Goal: Task Accomplishment & Management: Use online tool/utility

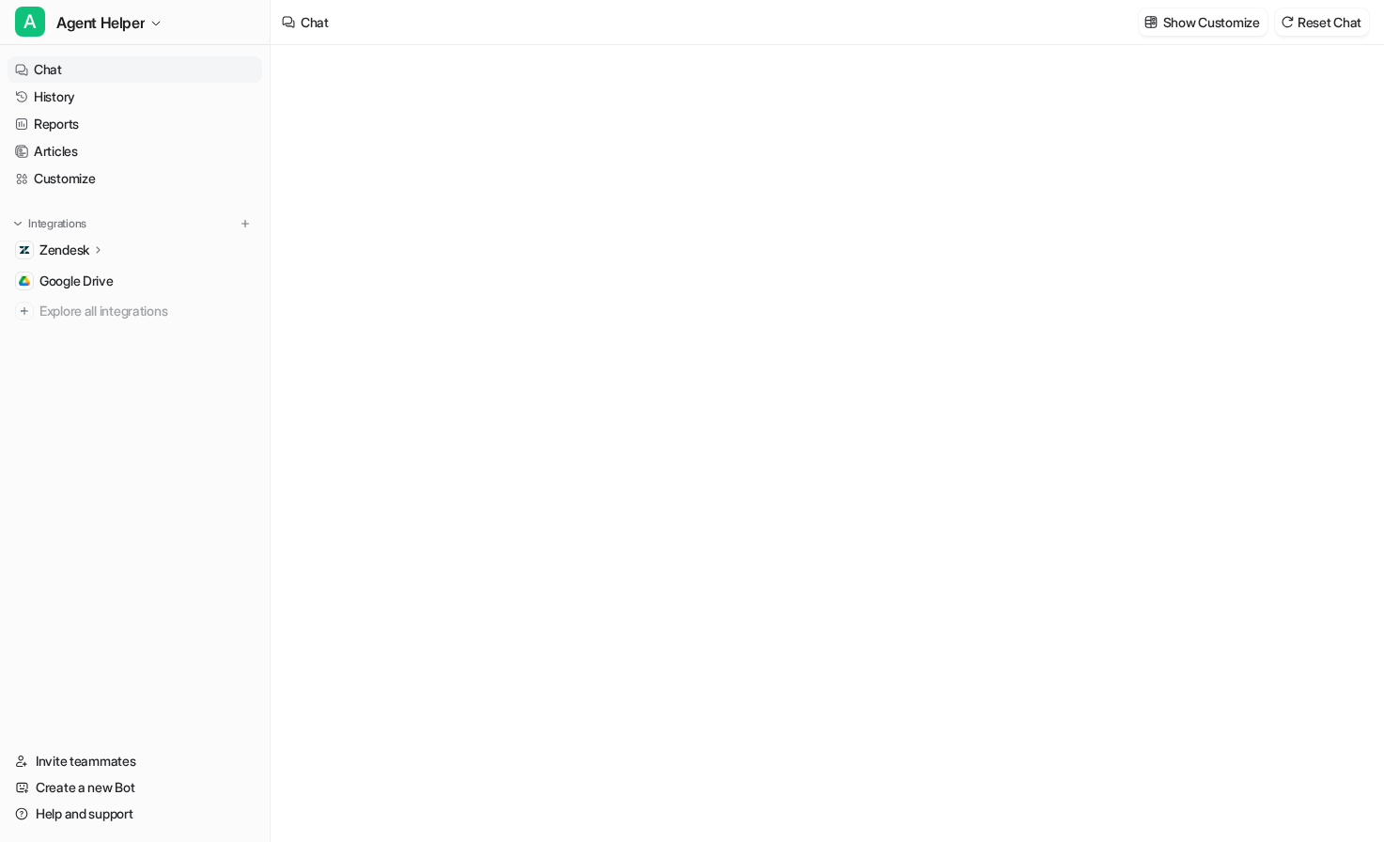
type textarea "**********"
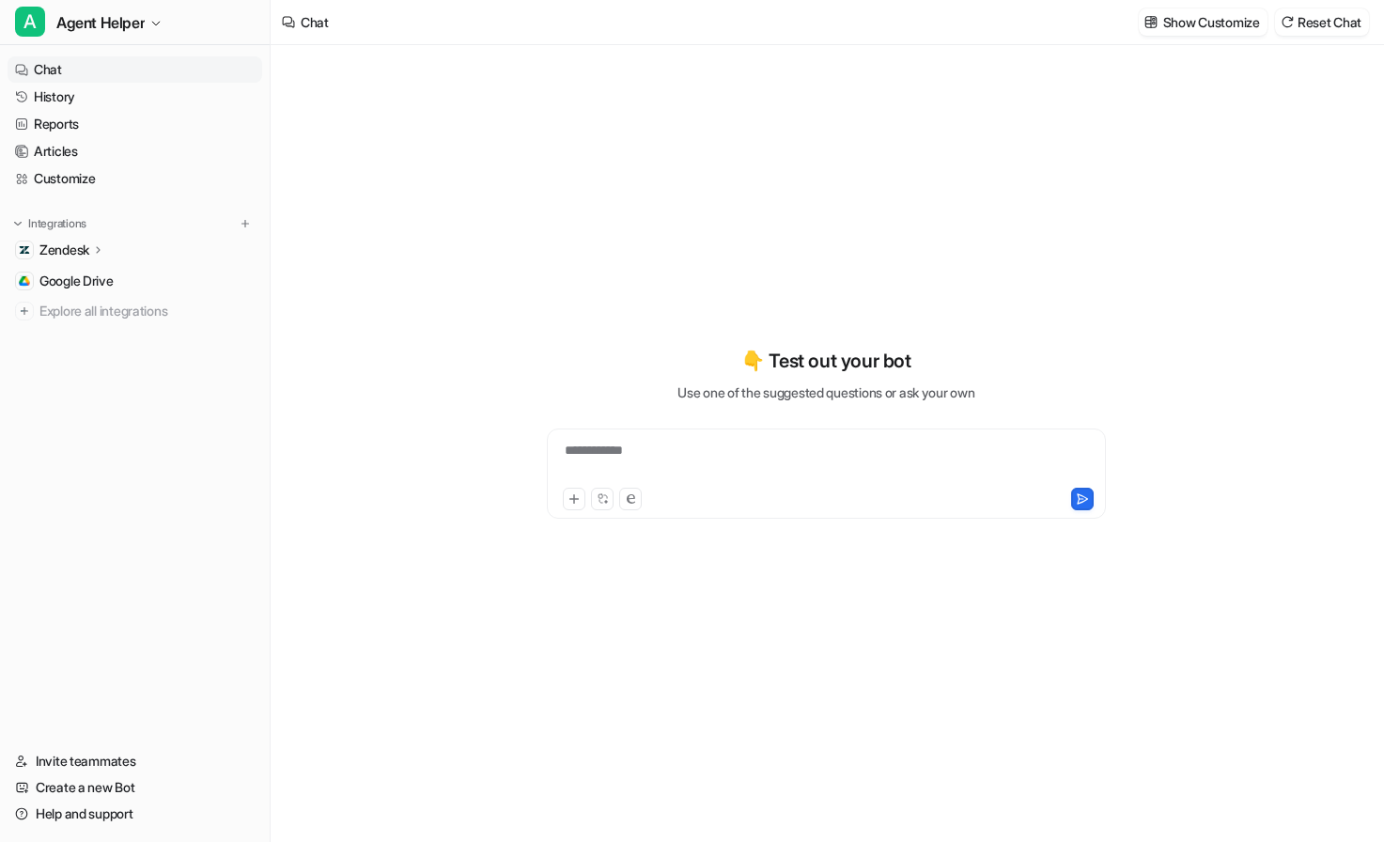
click at [165, 72] on link "Chat" at bounding box center [135, 69] width 255 height 26
click at [132, 25] on span "Agent Helper" at bounding box center [100, 22] width 88 height 26
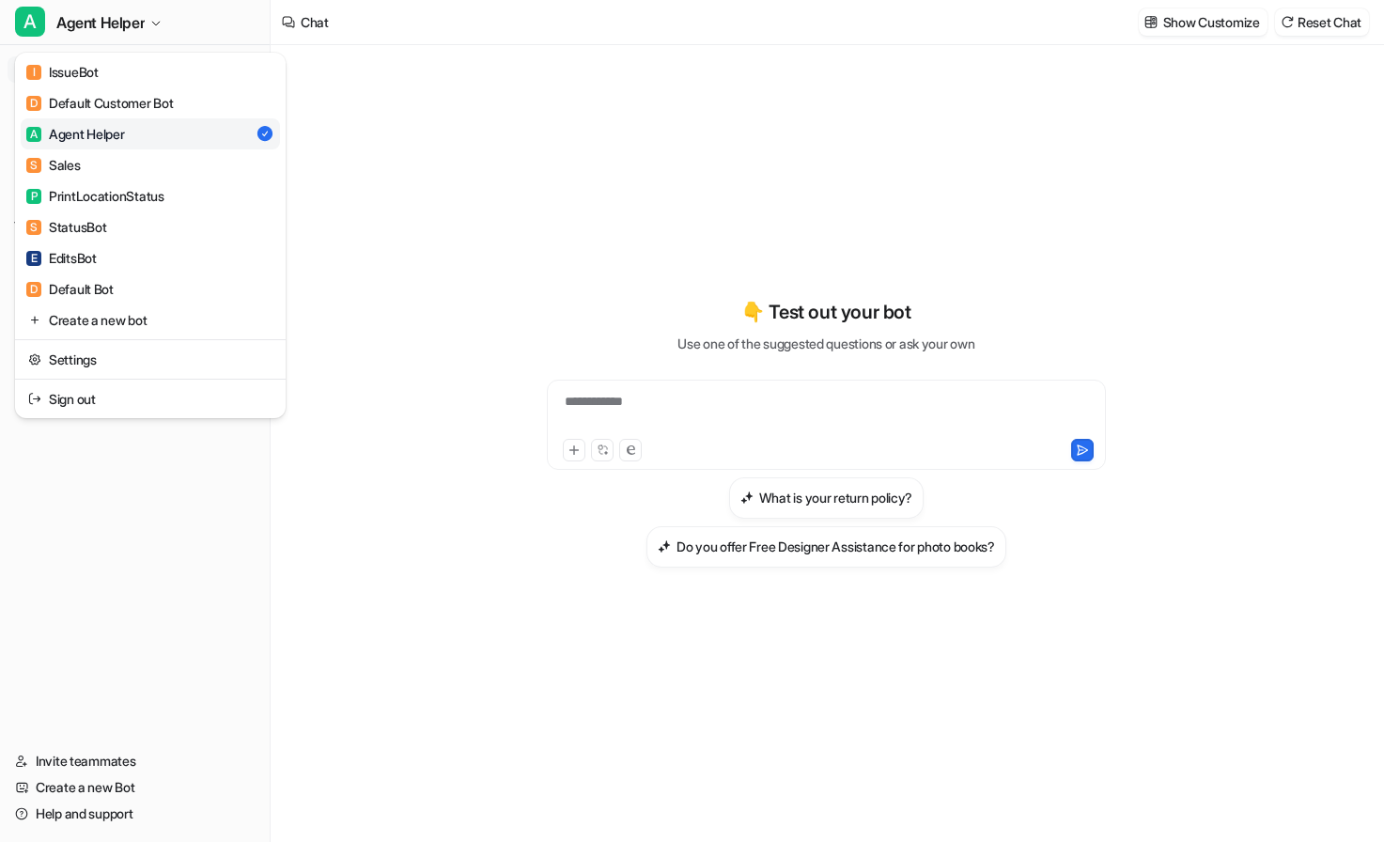
click at [125, 132] on div "A Agent Helper" at bounding box center [75, 134] width 99 height 20
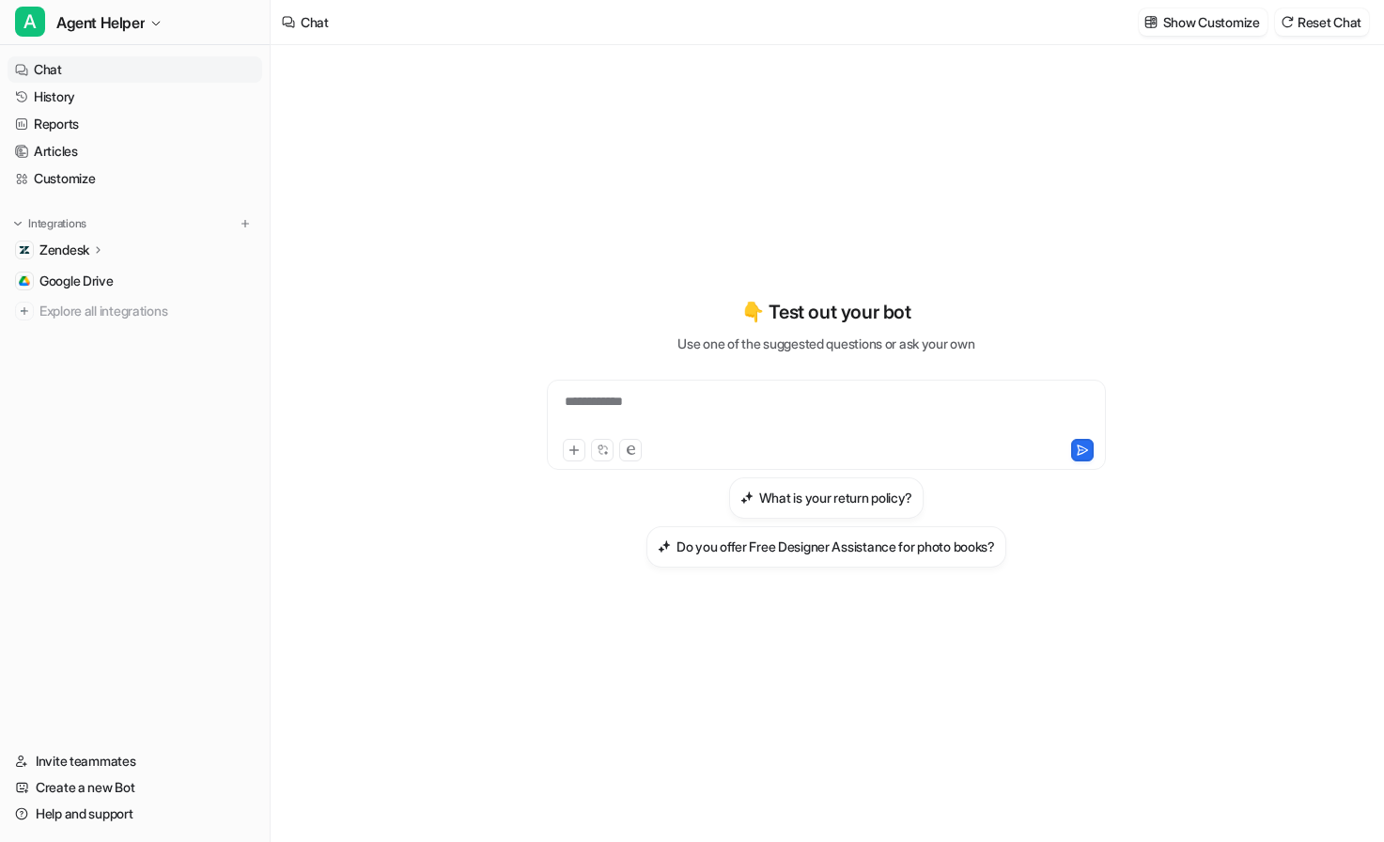
click at [100, 251] on icon at bounding box center [98, 249] width 4 height 7
click at [97, 328] on p "AI Agent" at bounding box center [79, 331] width 50 height 19
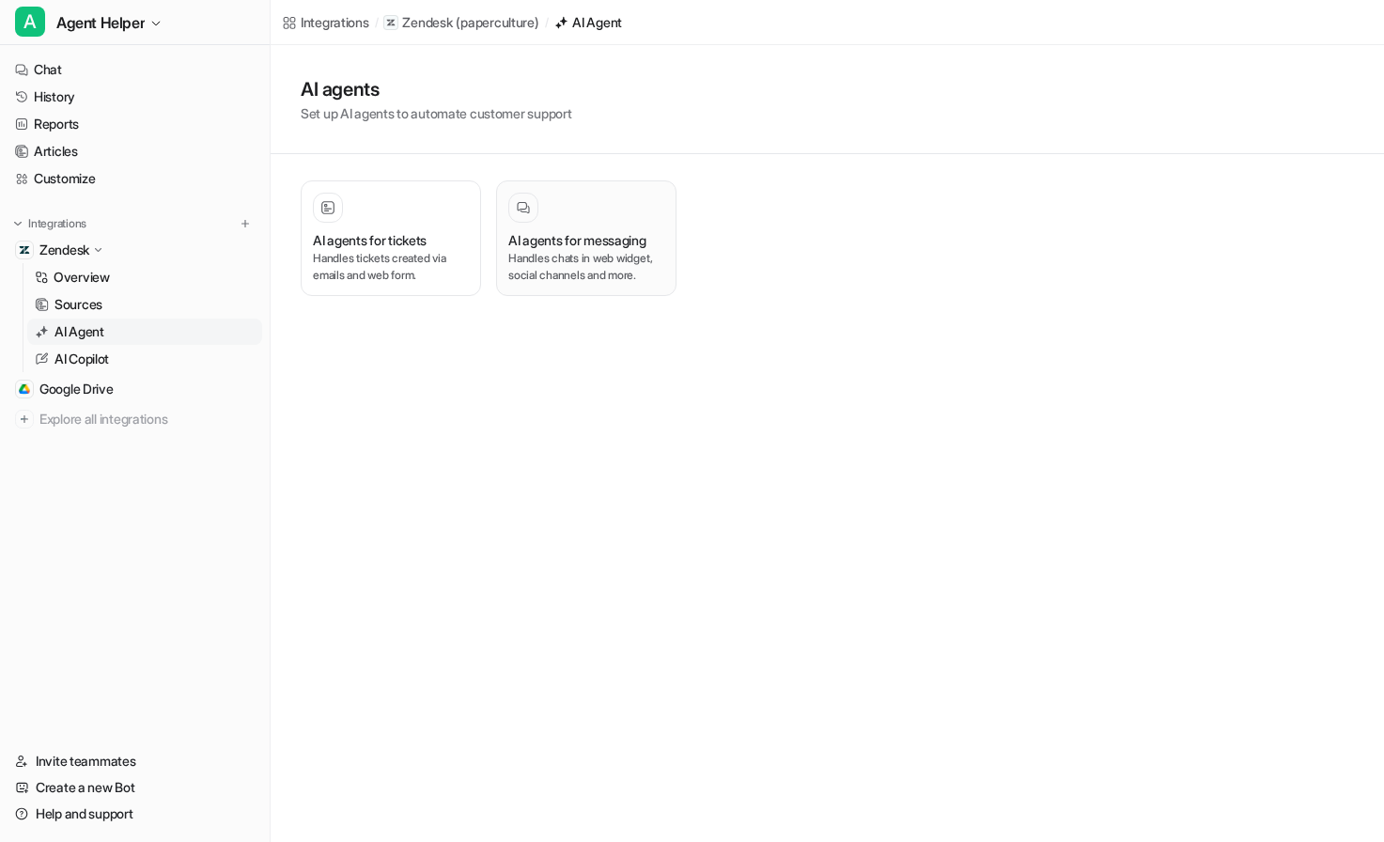
click at [598, 269] on p "Handles chats in web widget, social channels and more." at bounding box center [586, 267] width 156 height 34
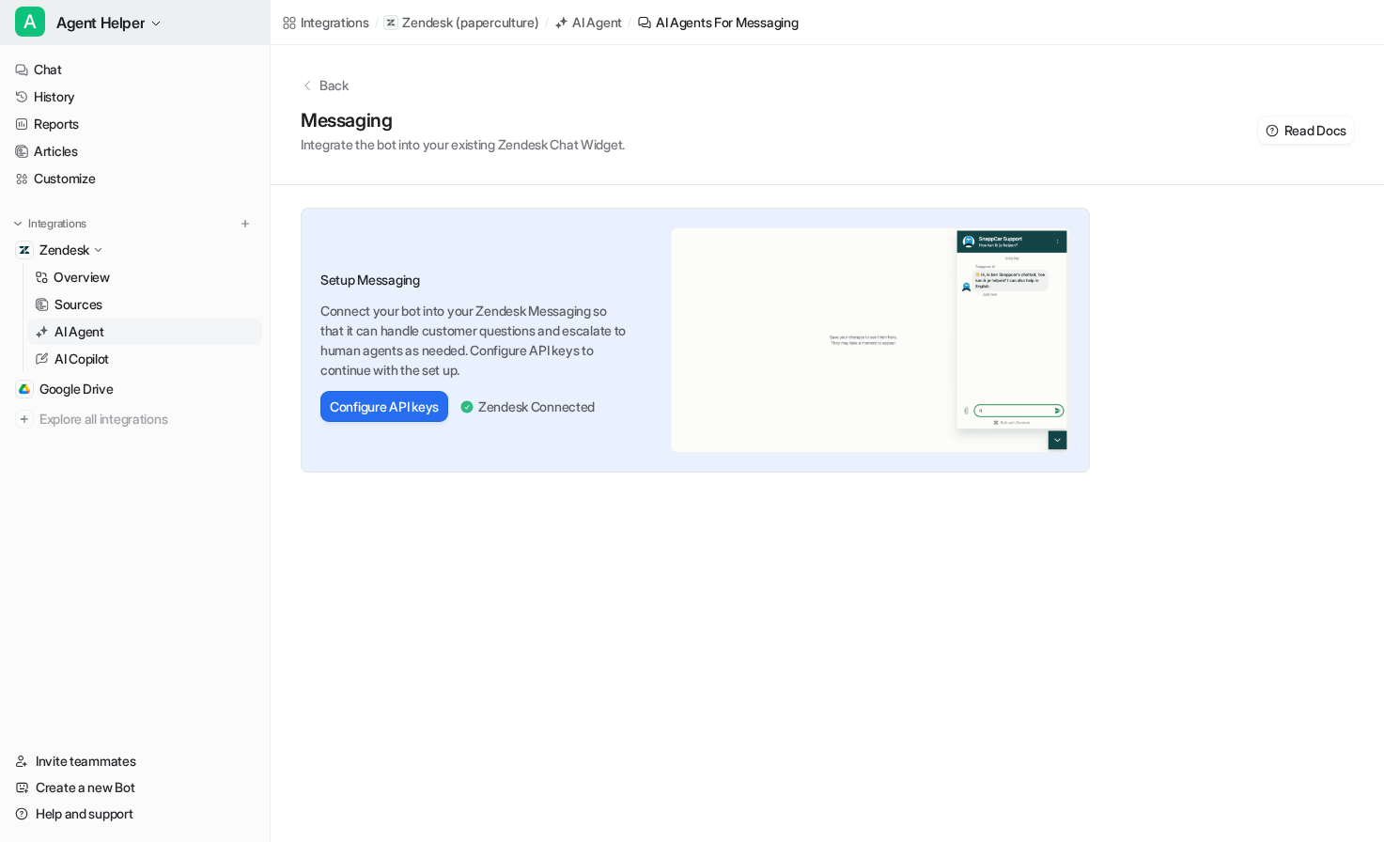
click at [139, 32] on span "Agent Helper" at bounding box center [100, 22] width 88 height 26
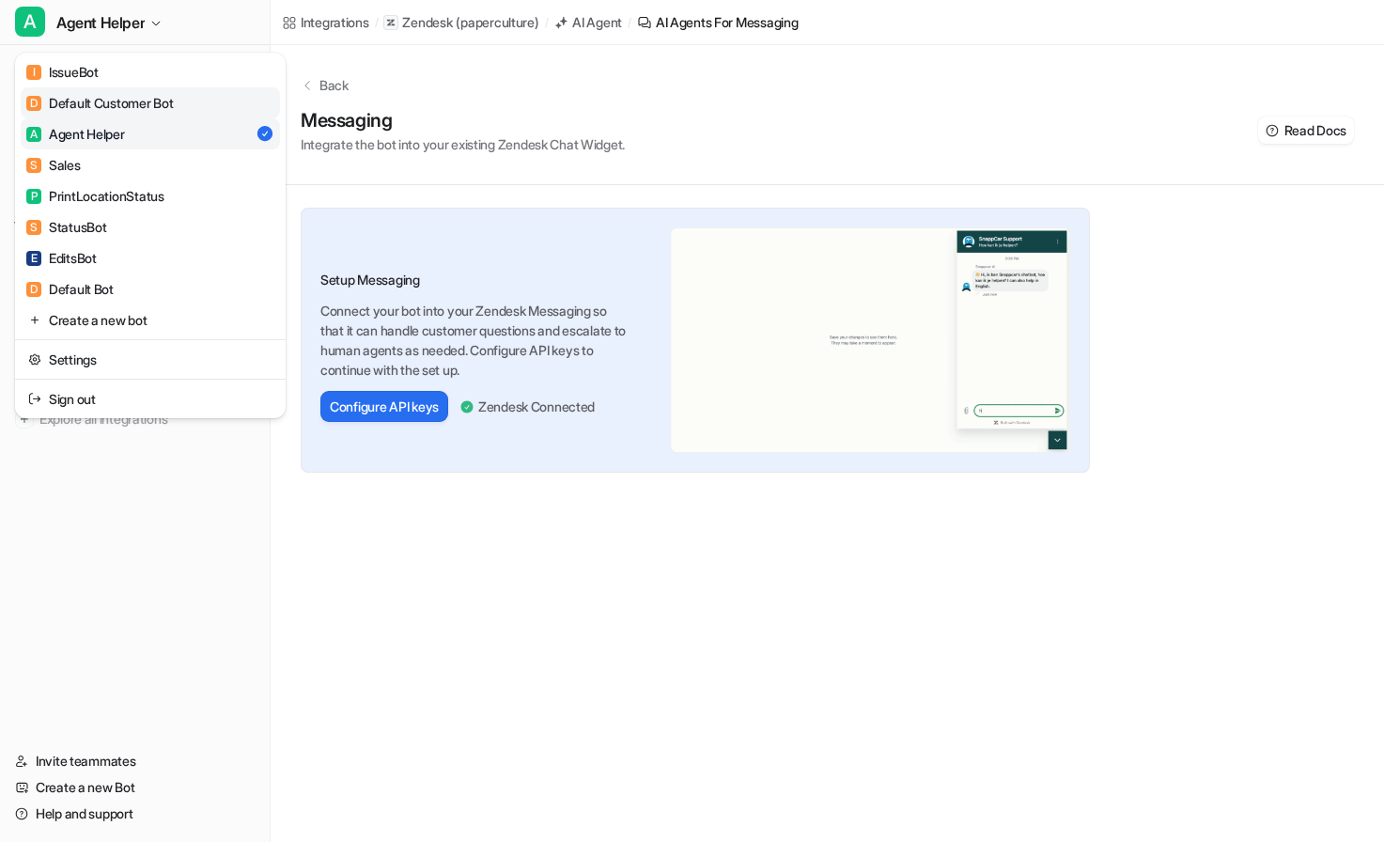
click at [170, 99] on div "D Default Customer Bot" at bounding box center [99, 103] width 147 height 20
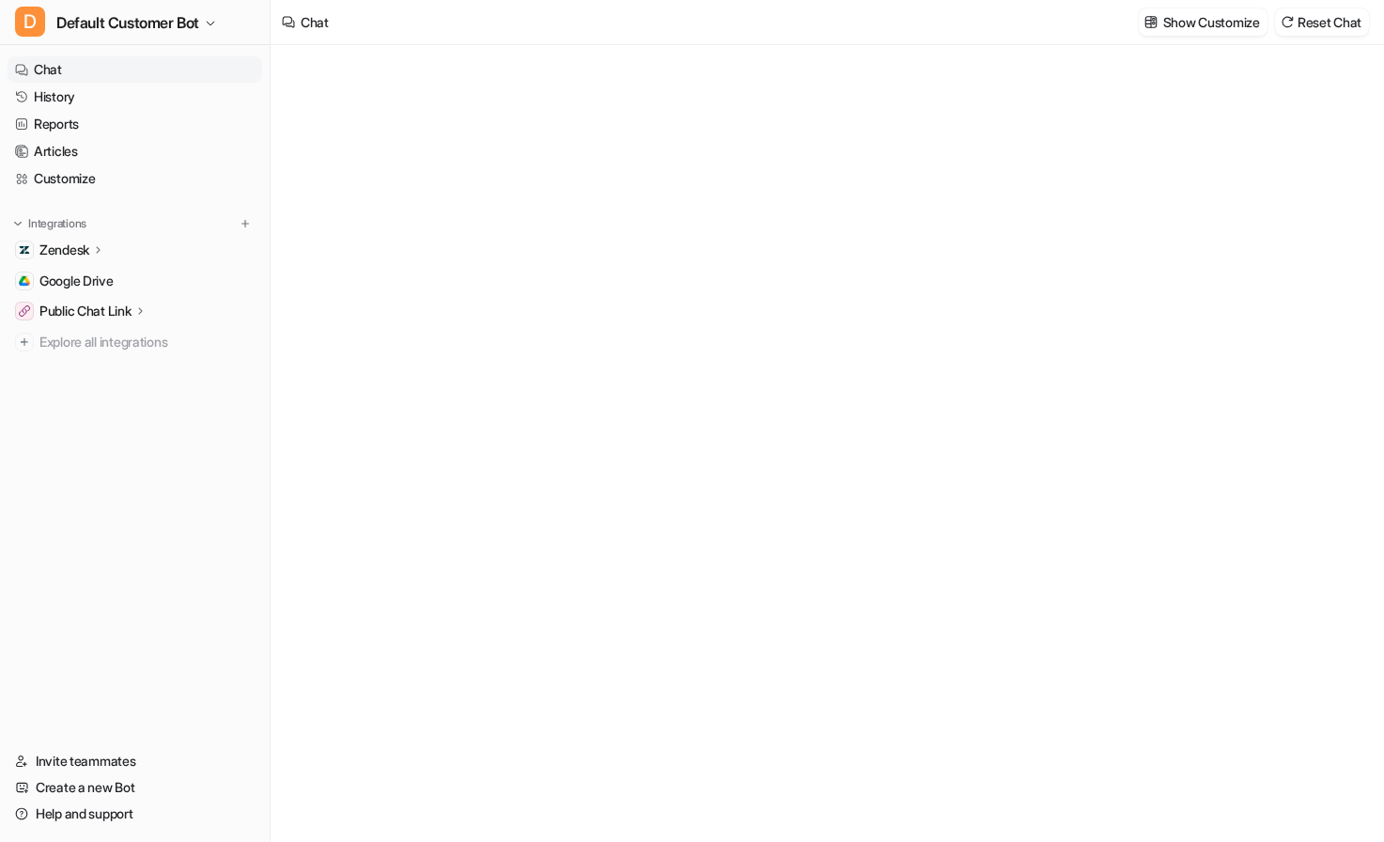
type textarea "**********"
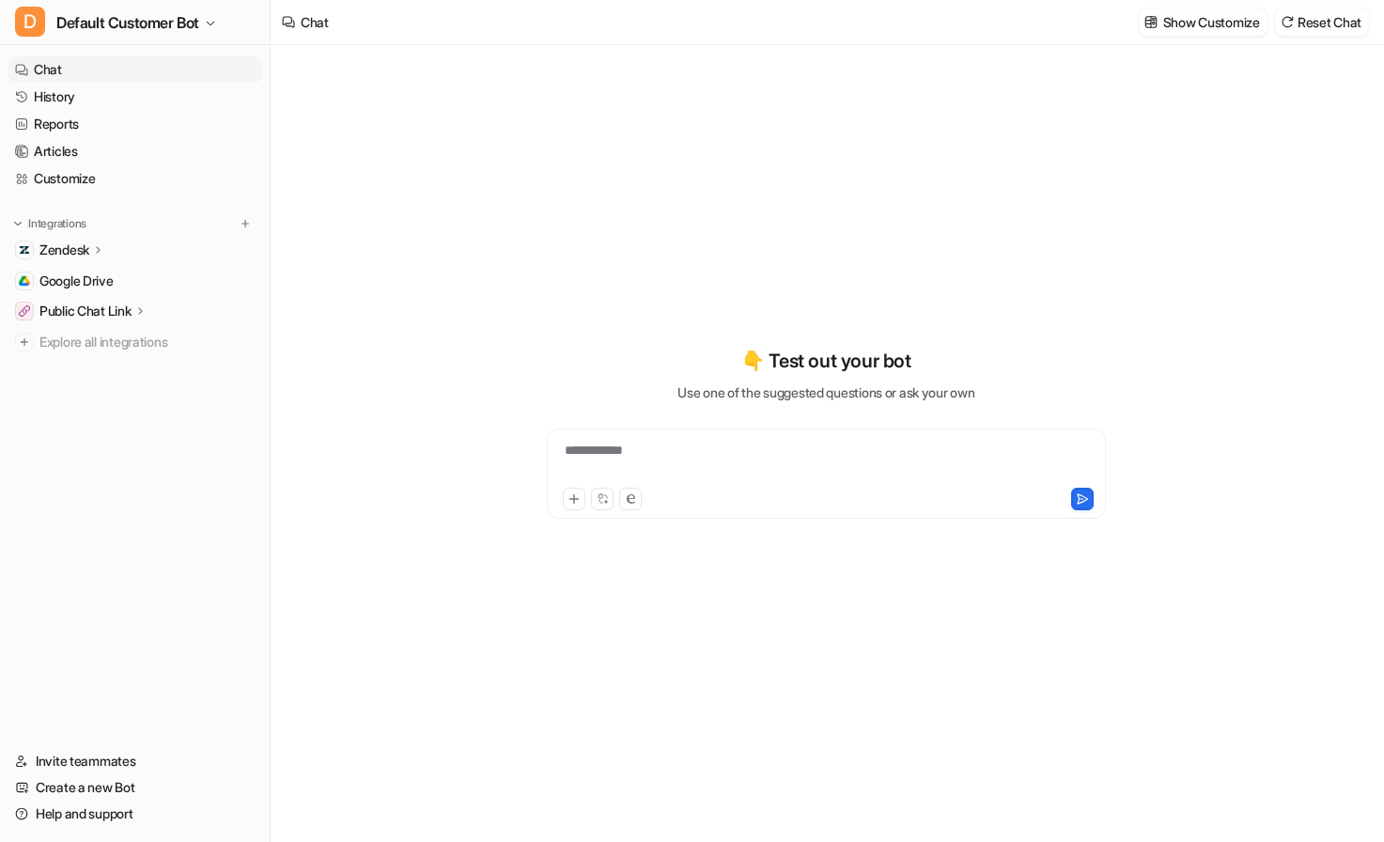
click at [93, 252] on icon at bounding box center [98, 249] width 13 height 14
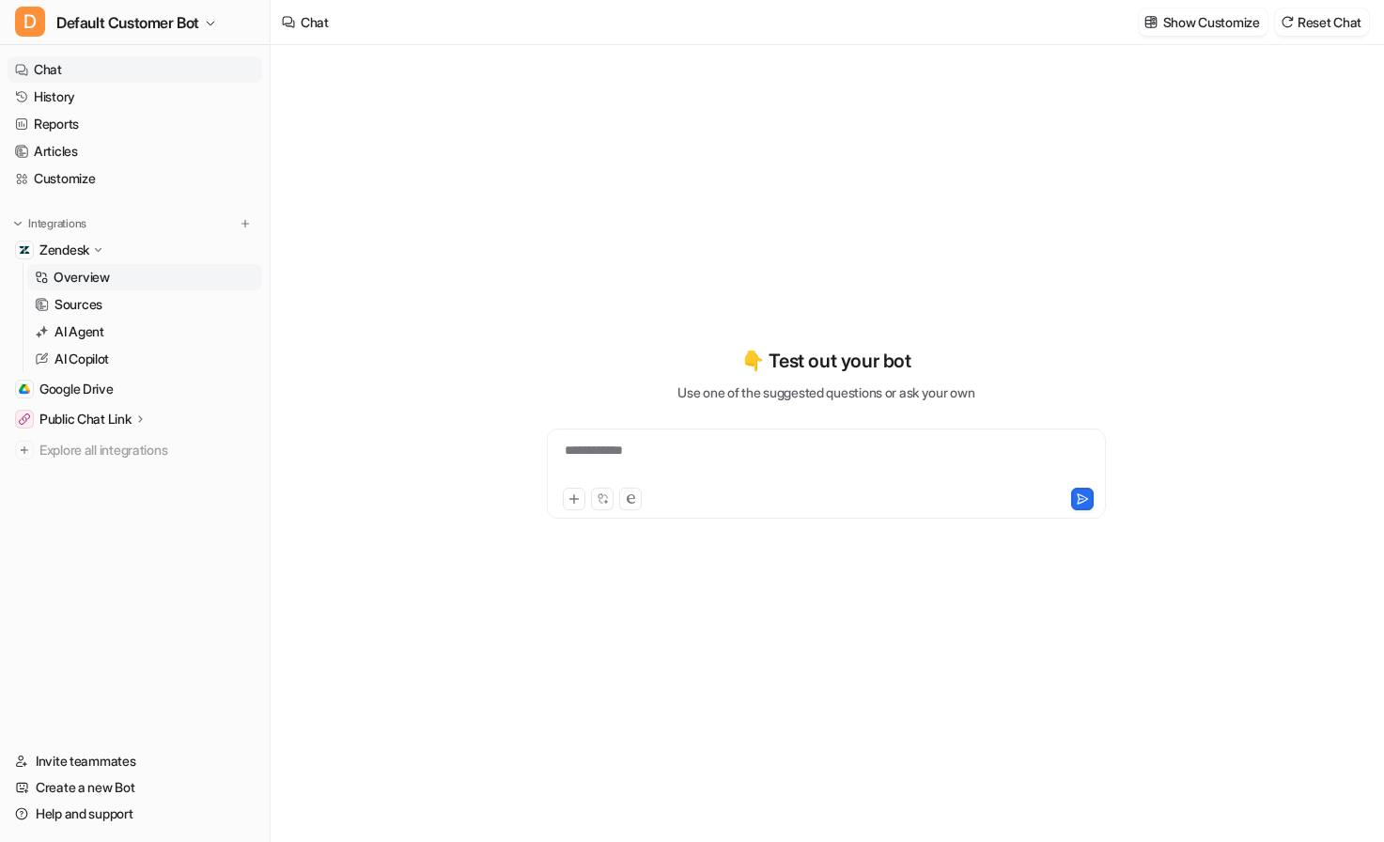
click at [88, 276] on p "Overview" at bounding box center [82, 277] width 56 height 19
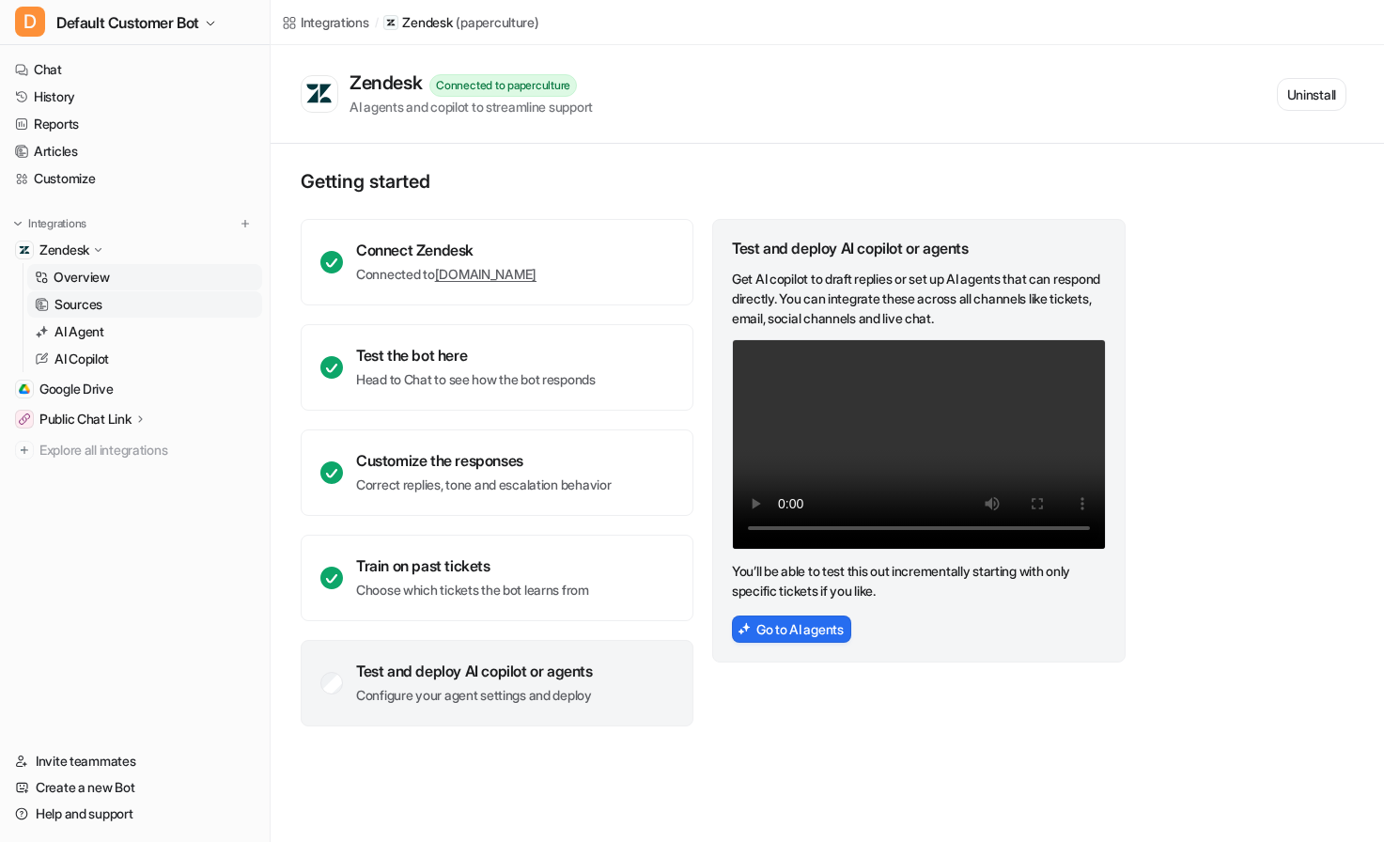
click at [82, 296] on p "Sources" at bounding box center [78, 304] width 48 height 19
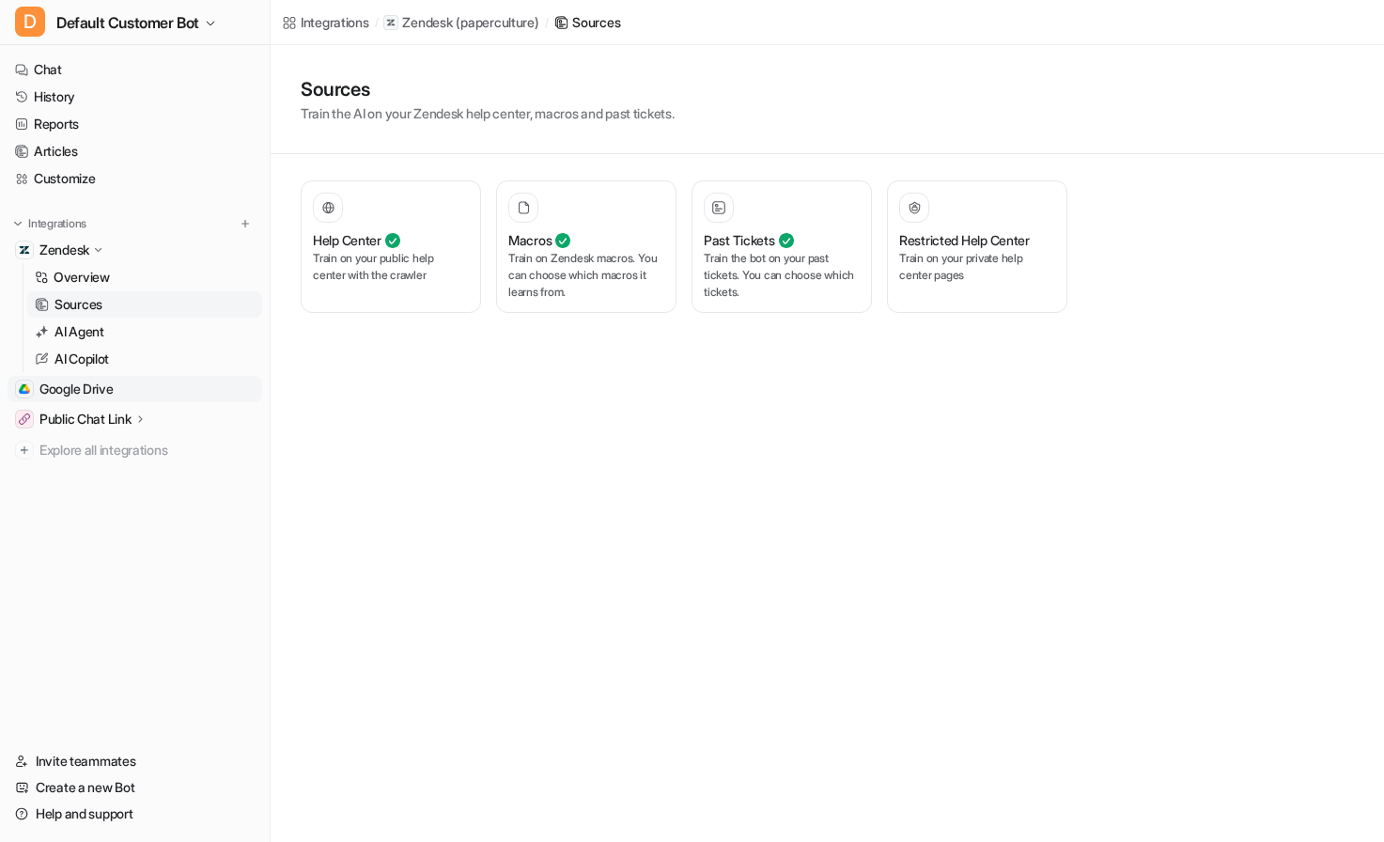
click at [95, 395] on span "Google Drive" at bounding box center [76, 389] width 74 height 19
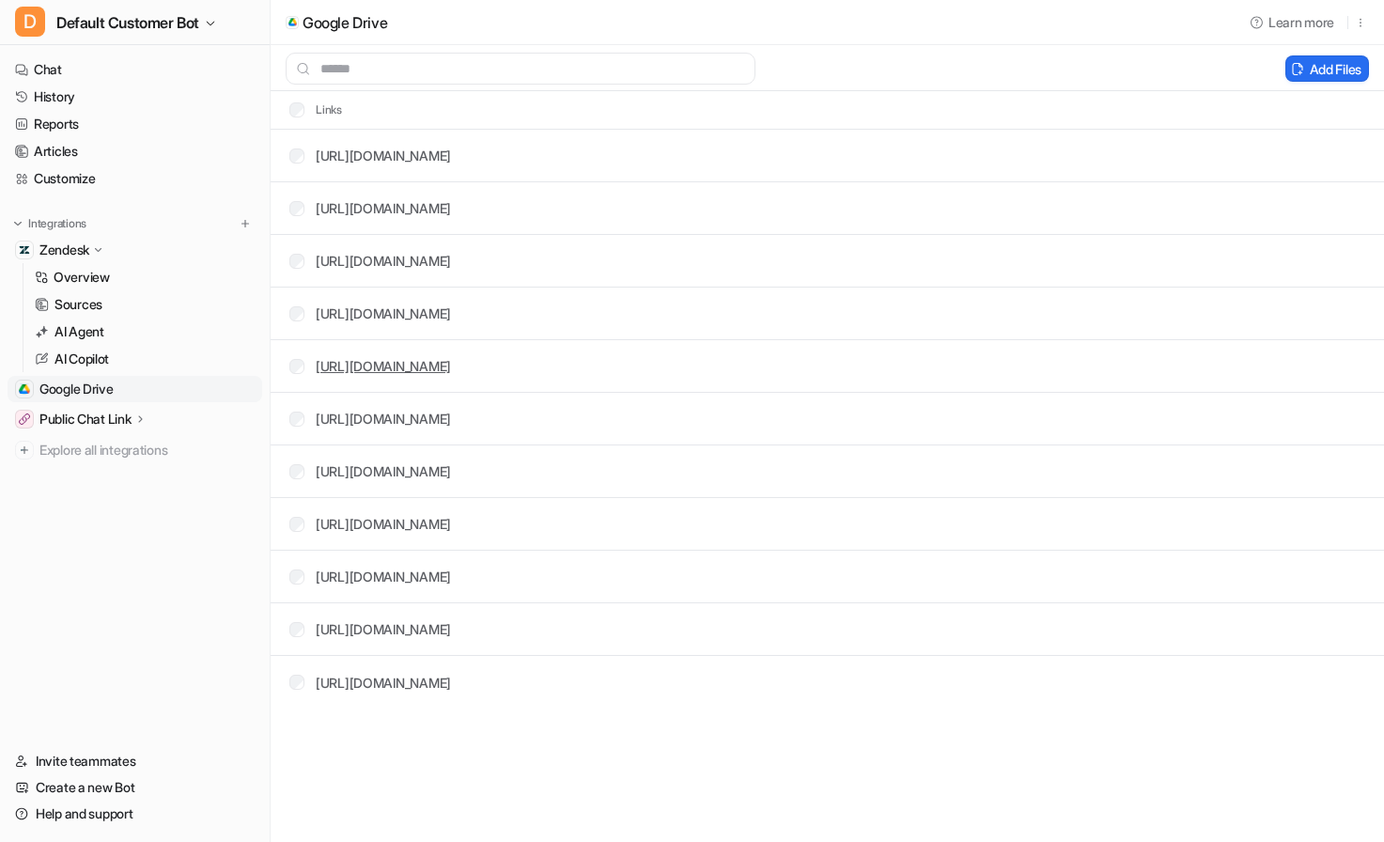
click at [451, 373] on link "[URL][DOMAIN_NAME]" at bounding box center [383, 366] width 135 height 16
click at [451, 201] on link "[URL][DOMAIN_NAME]" at bounding box center [383, 208] width 135 height 16
